Goal: Information Seeking & Learning: Learn about a topic

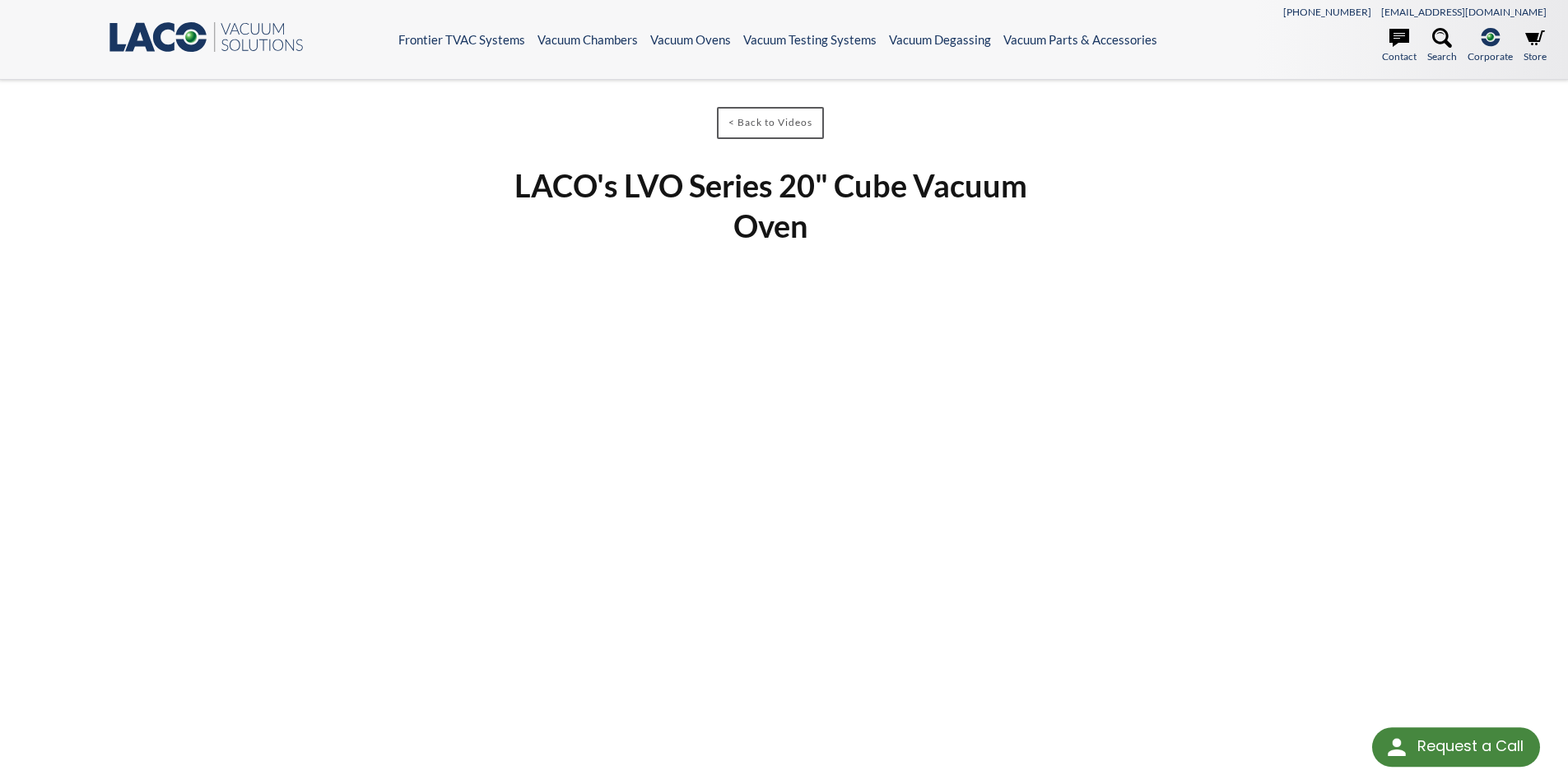
select select "Language Translate Widget"
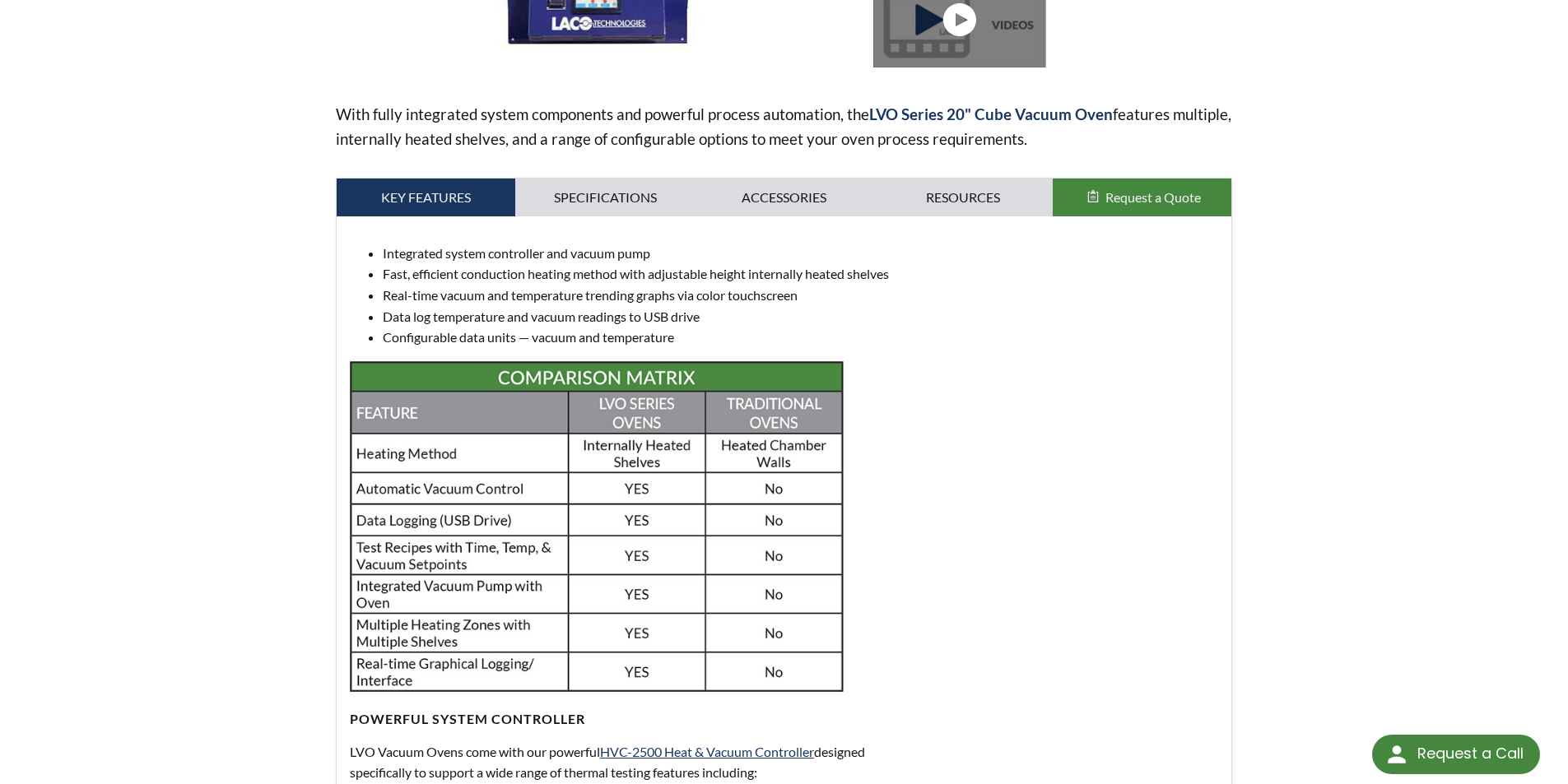
scroll to position [494, 0]
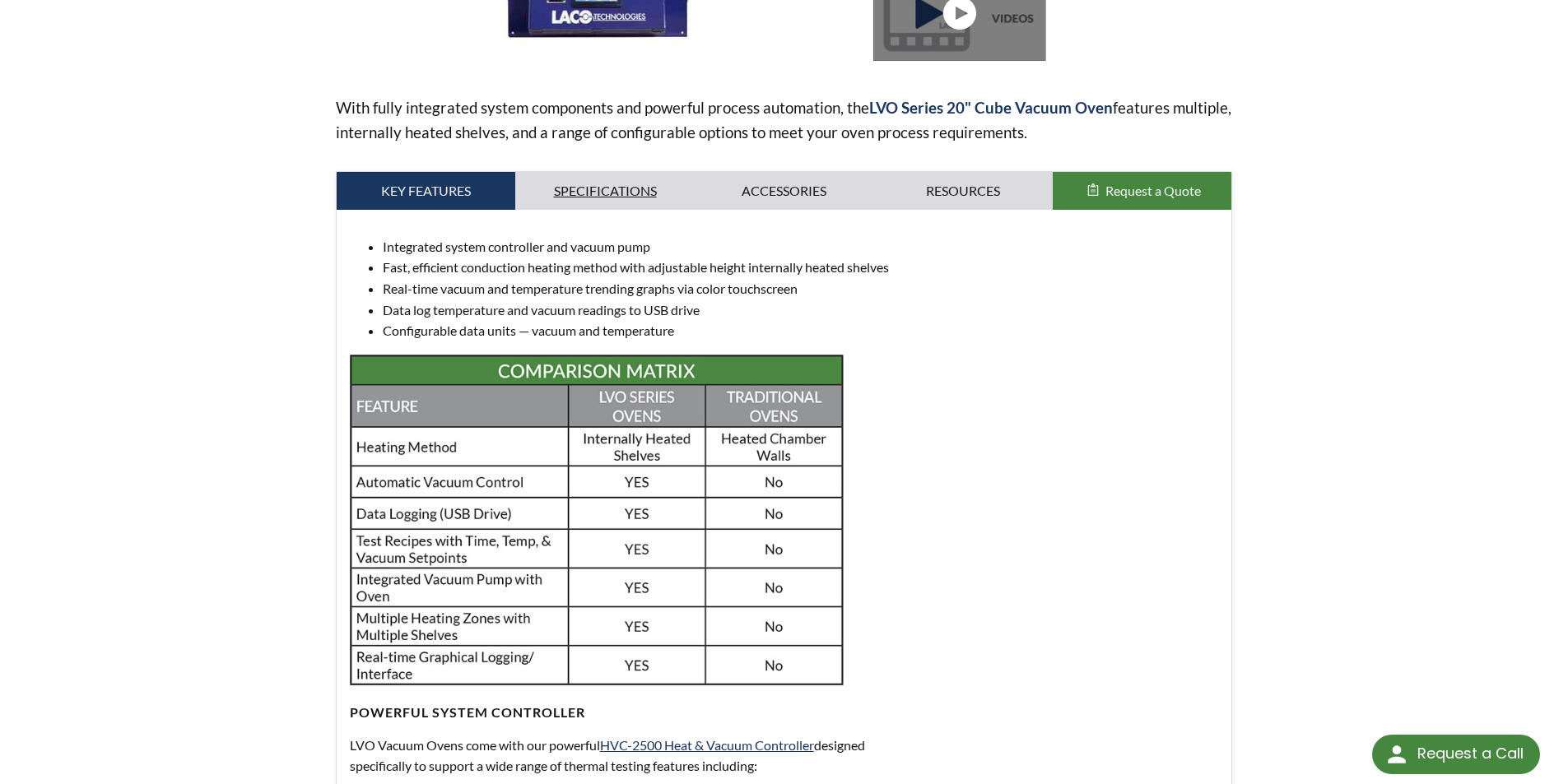
click at [604, 188] on link "Specifications" at bounding box center [604, 191] width 179 height 38
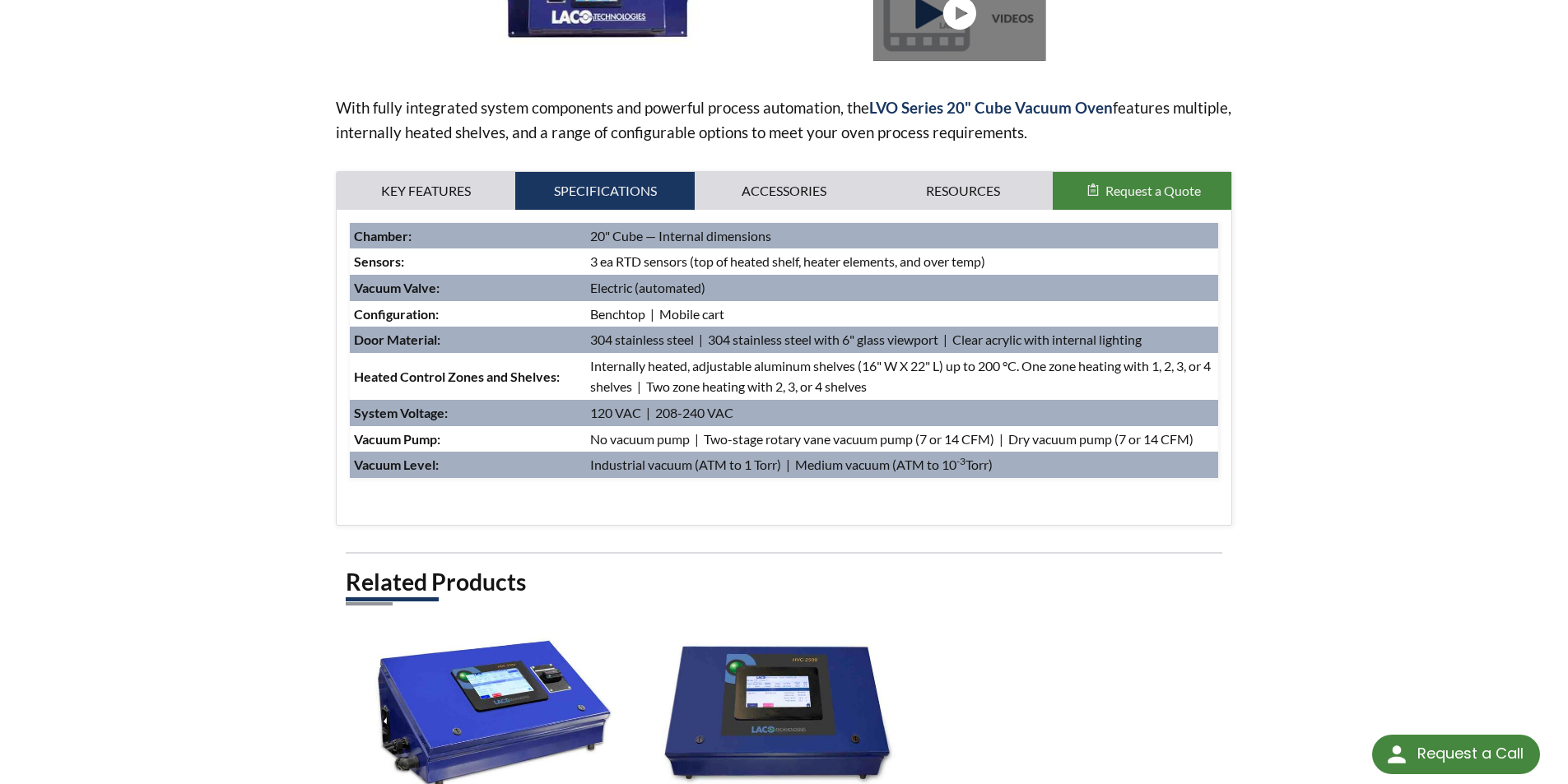
click at [707, 468] on td "Industrial vacuum (ATM to 1 Torr) | Medium vacuum (ATM to 10 -3 Torr)" at bounding box center [902, 465] width 632 height 26
click at [466, 193] on link "Key Features" at bounding box center [426, 191] width 179 height 38
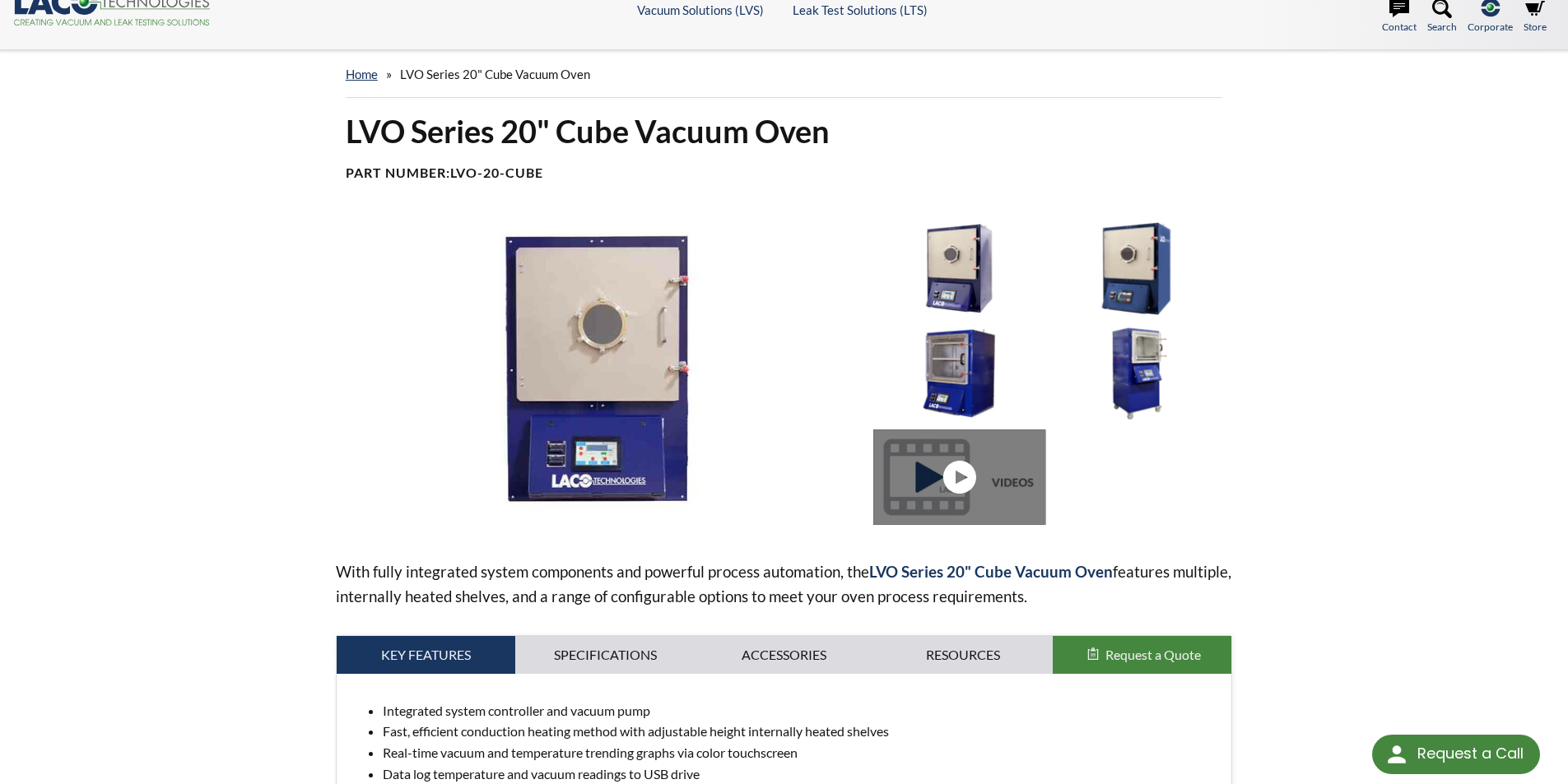
scroll to position [0, 0]
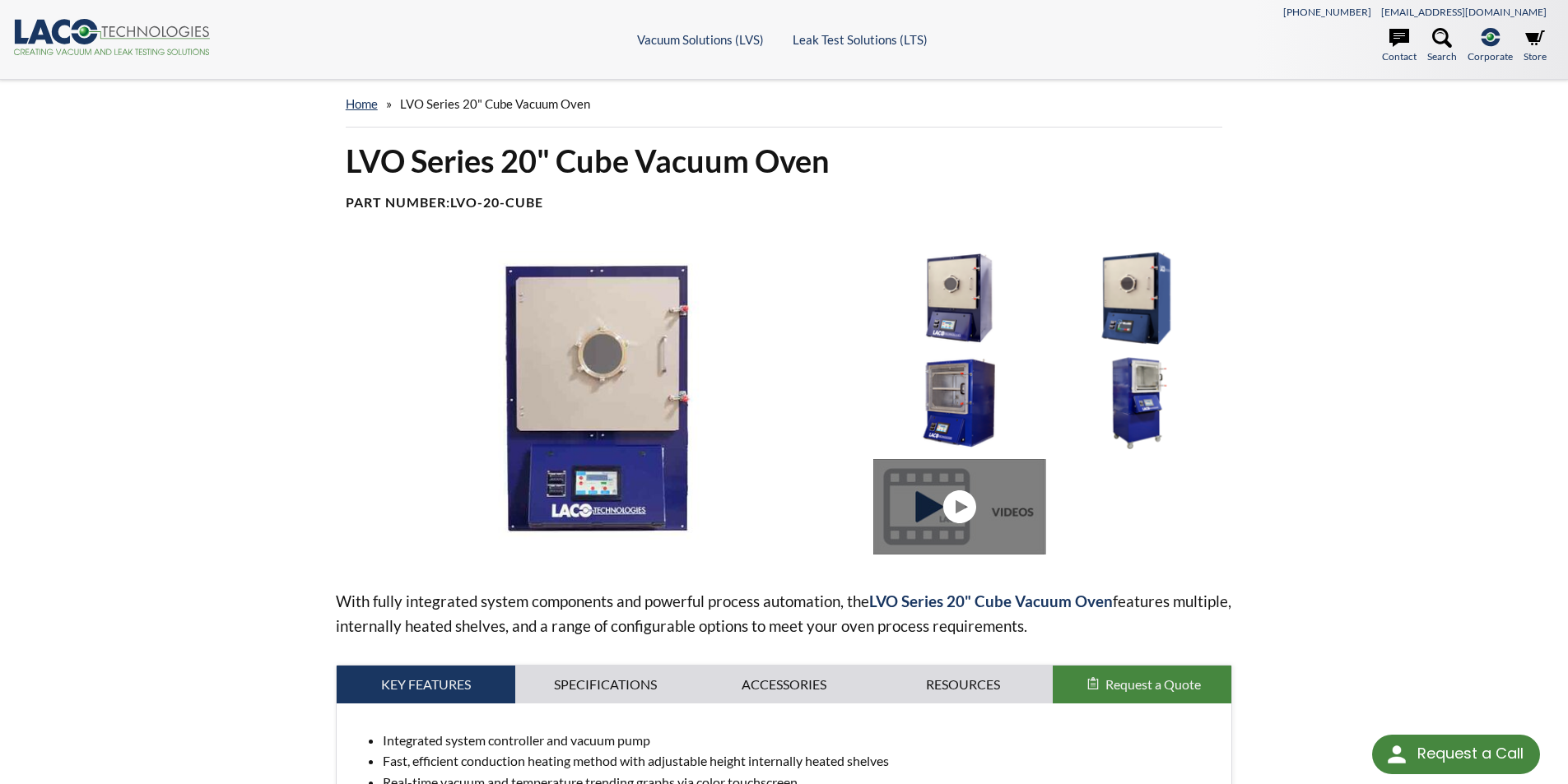
click at [963, 500] on link at bounding box center [963, 506] width 179 height 95
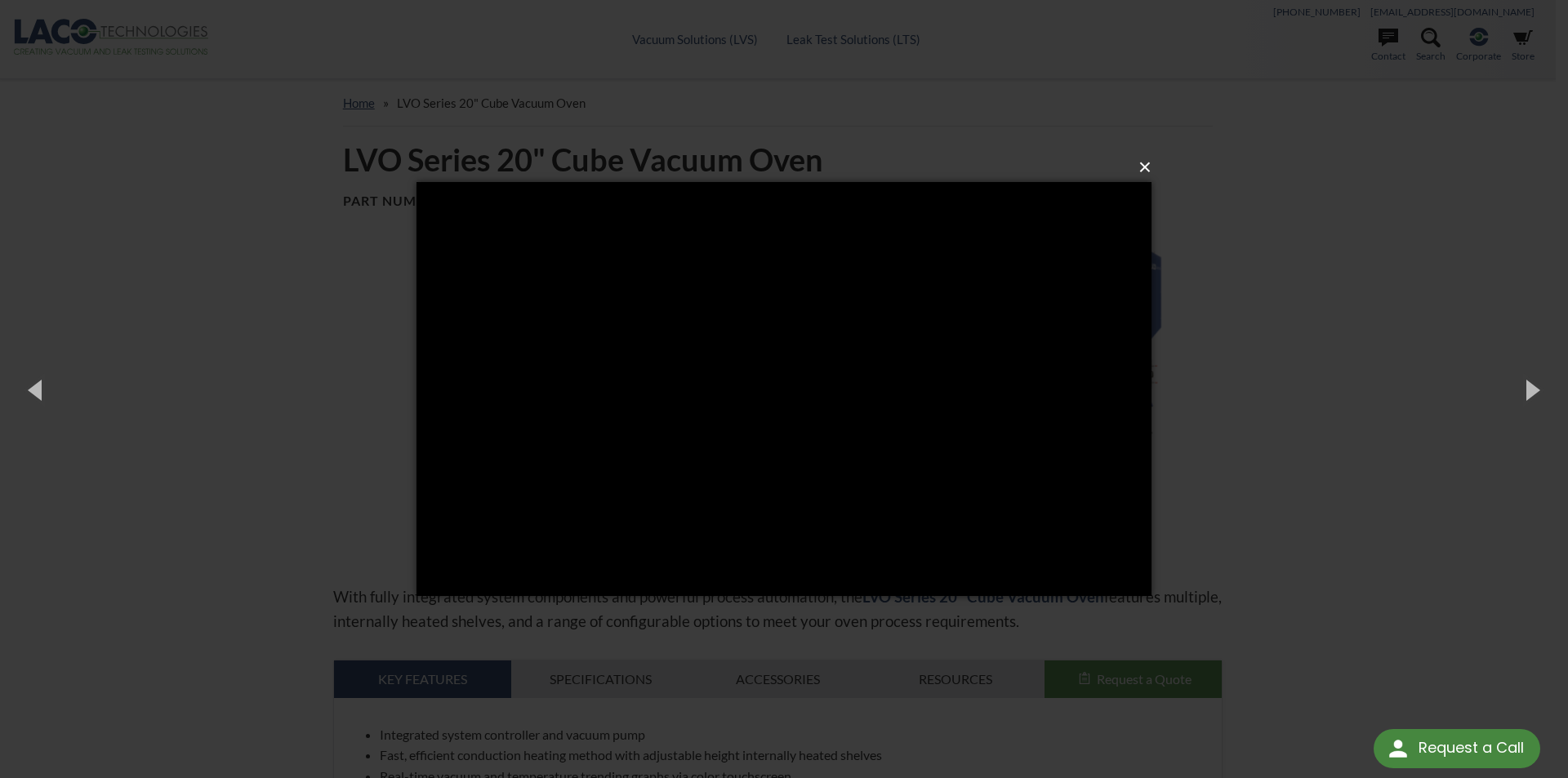
click at [1144, 167] on button "×" at bounding box center [788, 167] width 735 height 36
